Goal: Task Accomplishment & Management: Use online tool/utility

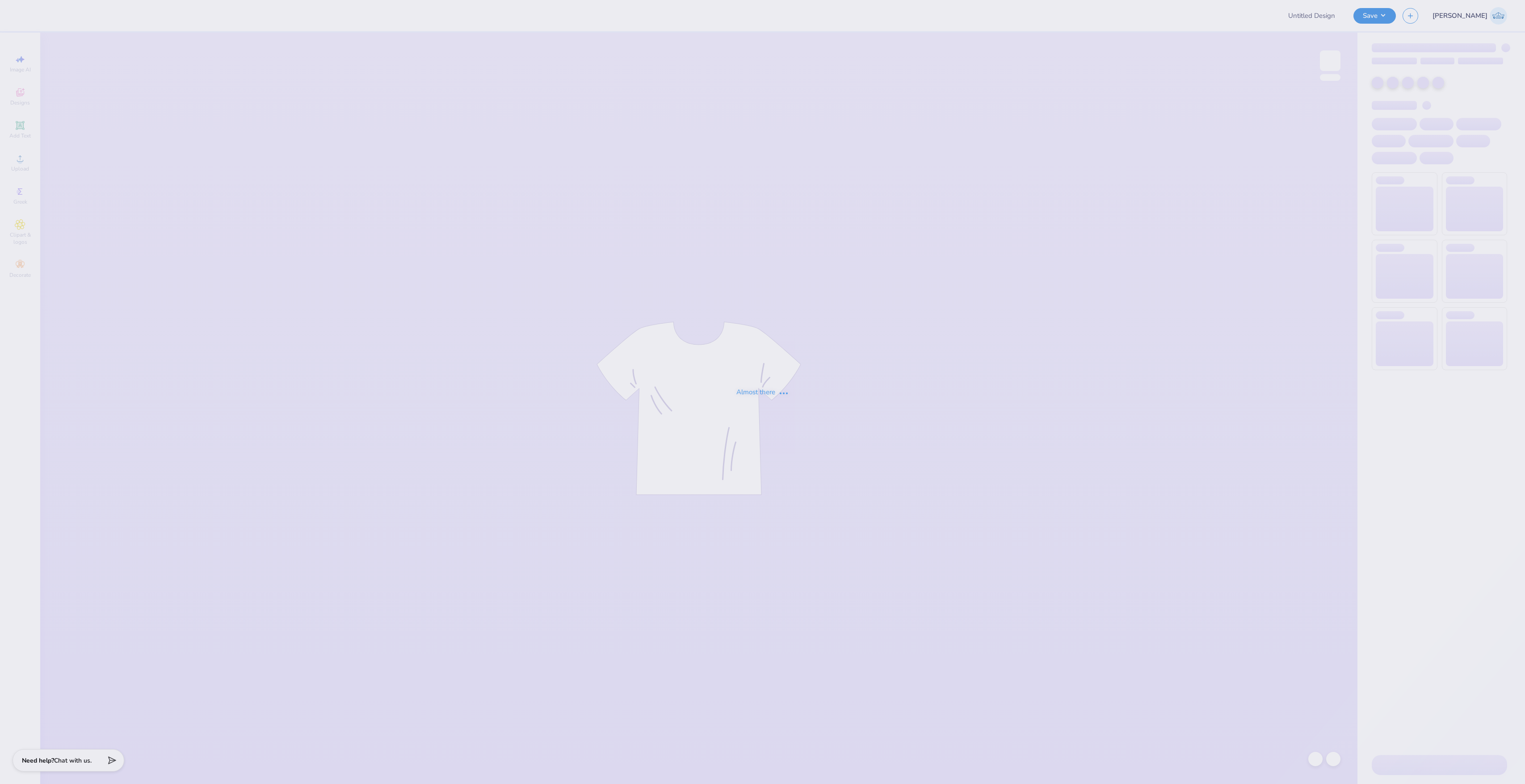
type input "Pi Phi Drop"
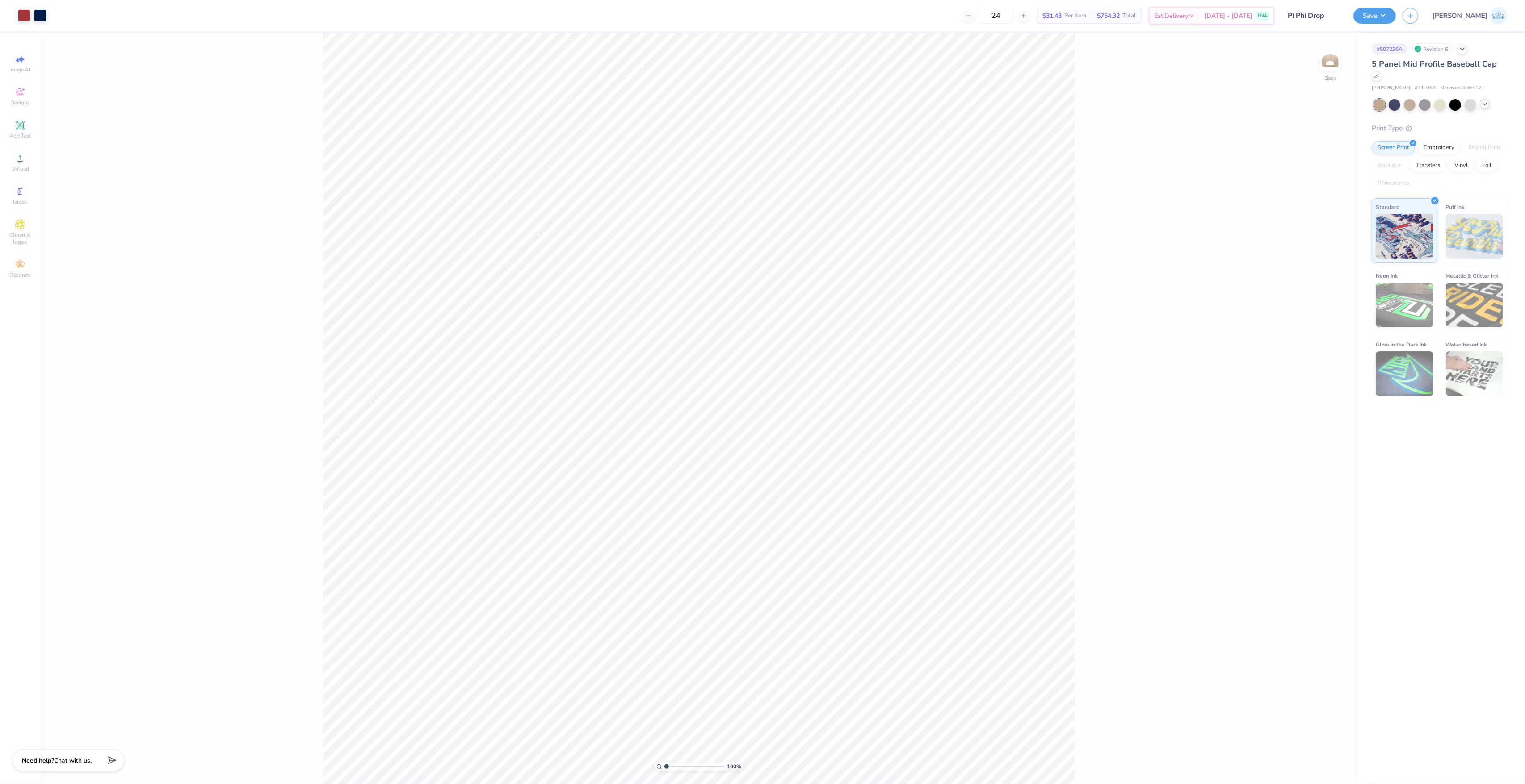
click at [1486, 105] on icon at bounding box center [1485, 104] width 7 height 7
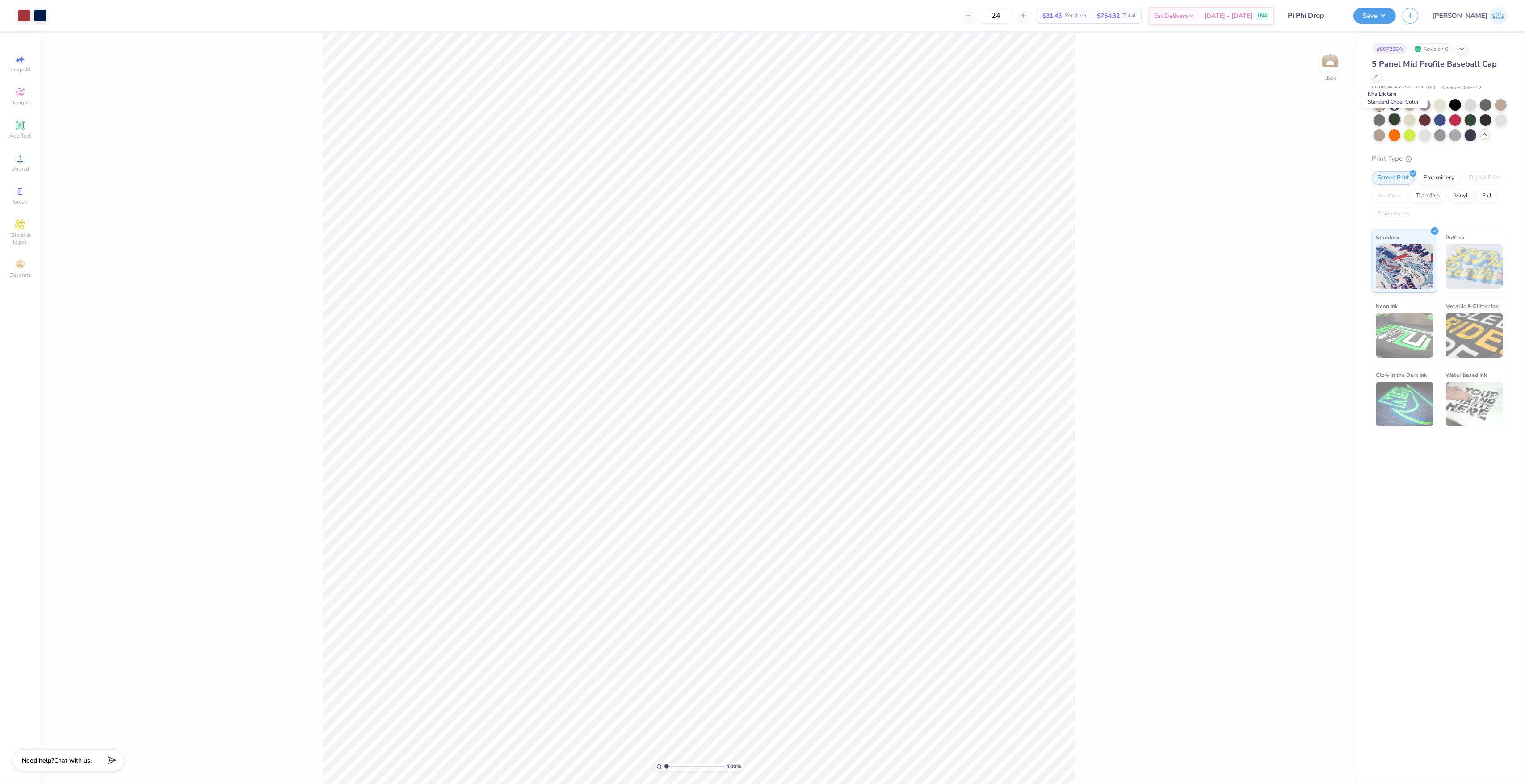
click at [1395, 120] on div at bounding box center [1395, 120] width 12 height 12
click at [1485, 119] on div at bounding box center [1486, 120] width 12 height 12
click at [1455, 119] on div at bounding box center [1455, 120] width 12 height 12
click at [1503, 106] on div at bounding box center [1501, 104] width 12 height 12
click at [1410, 124] on div at bounding box center [1410, 120] width 12 height 12
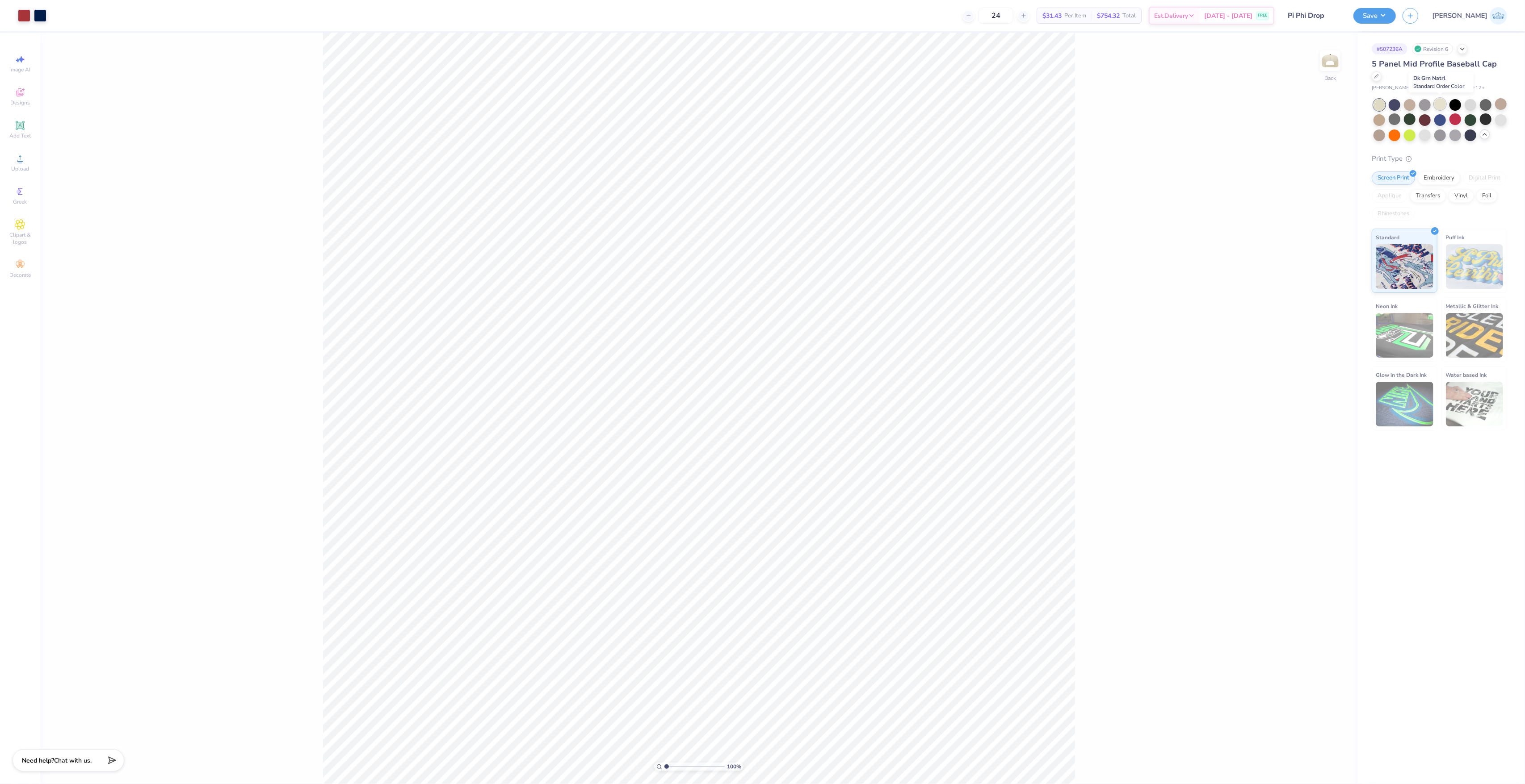
click at [1444, 104] on div at bounding box center [1440, 104] width 12 height 12
click at [1505, 106] on div at bounding box center [1501, 104] width 12 height 12
